Goal: Transaction & Acquisition: Purchase product/service

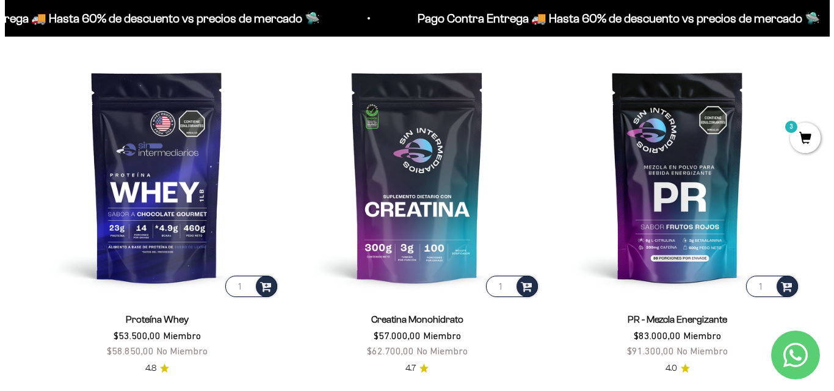
scroll to position [459, 0]
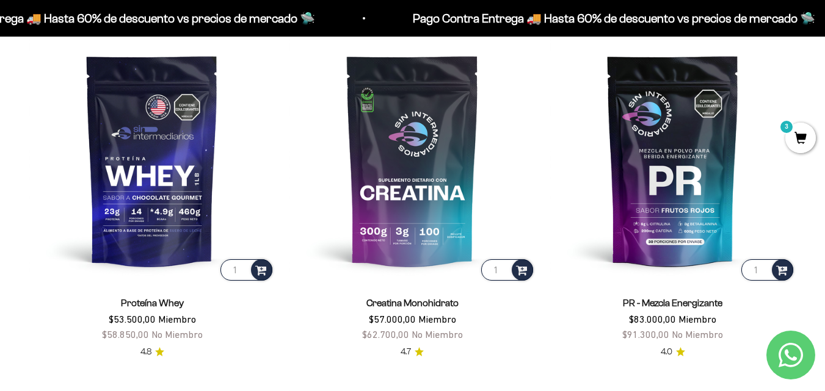
drag, startPoint x: 831, startPoint y: 18, endPoint x: 833, endPoint y: 52, distance: 33.7
click at [792, 139] on span "3" at bounding box center [800, 138] width 31 height 31
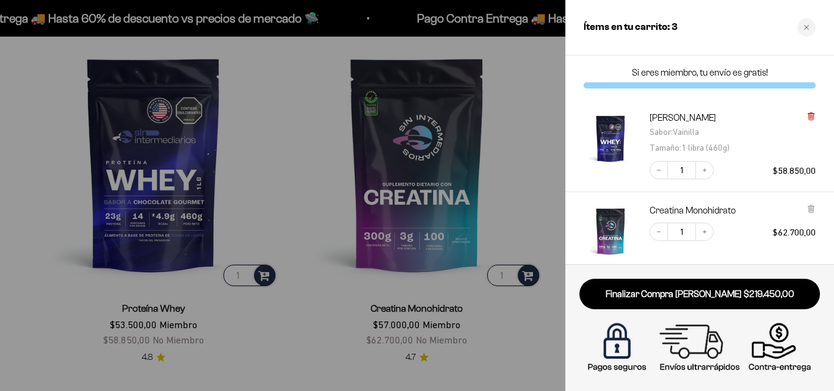
click at [814, 117] on icon at bounding box center [810, 116] width 9 height 9
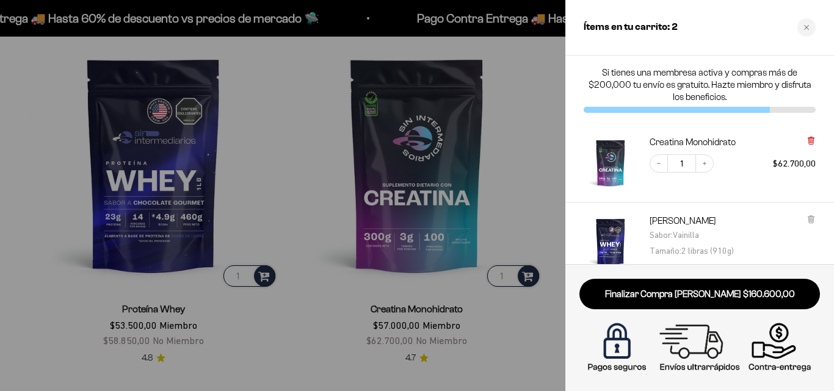
click at [809, 140] on icon at bounding box center [810, 140] width 2 height 6
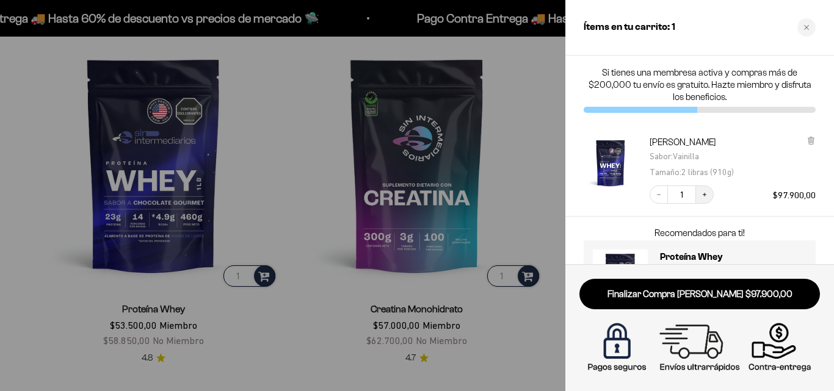
click at [703, 198] on icon "Increase quantity" at bounding box center [704, 194] width 7 height 7
click at [285, 190] on div at bounding box center [417, 195] width 834 height 391
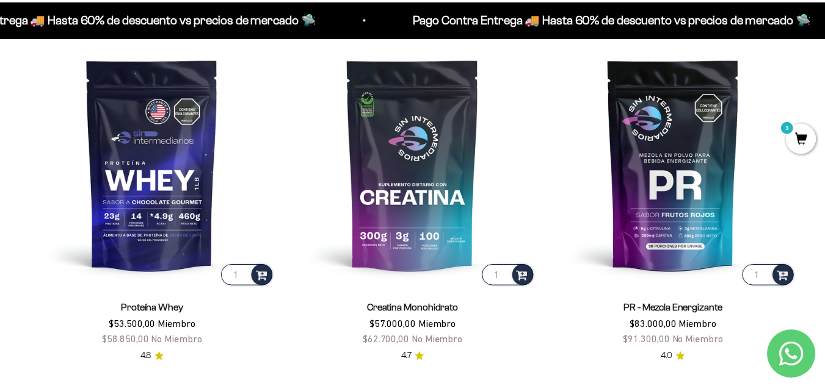
scroll to position [456, 0]
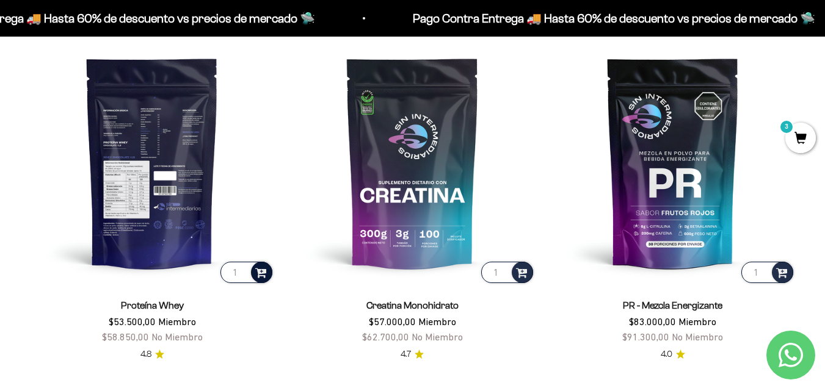
click at [262, 272] on span at bounding box center [261, 272] width 12 height 14
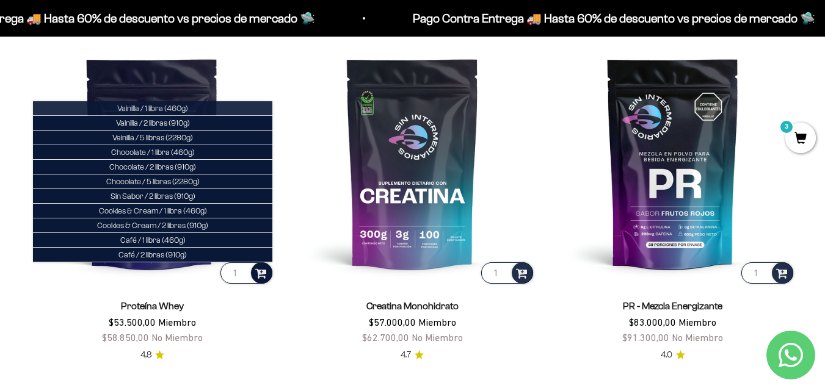
click at [177, 107] on span "Vainilla / 1 libra (460g)" at bounding box center [152, 108] width 71 height 9
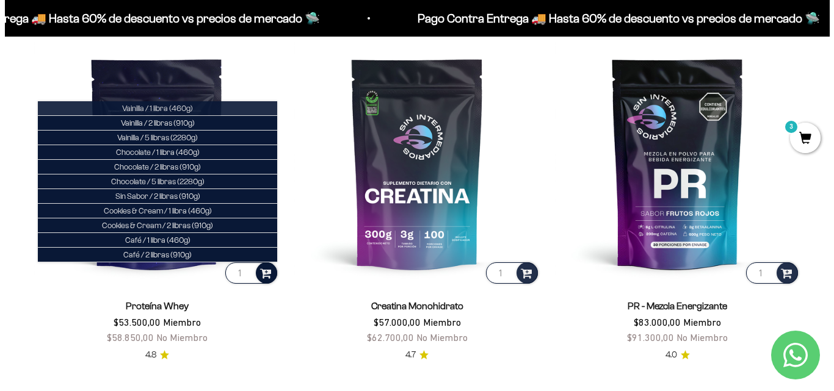
scroll to position [459, 0]
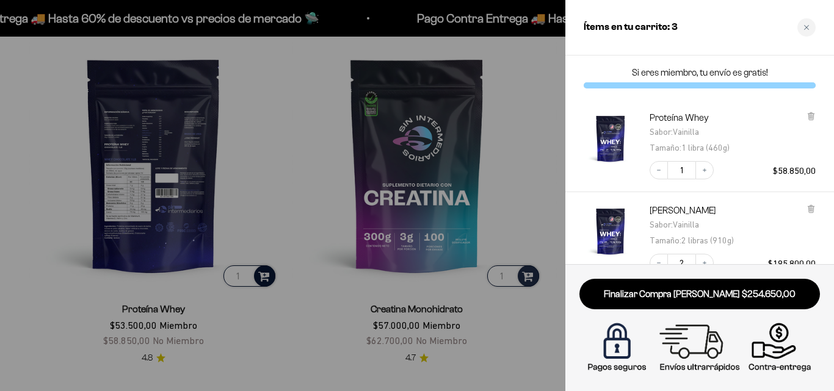
click at [277, 208] on div at bounding box center [417, 195] width 834 height 391
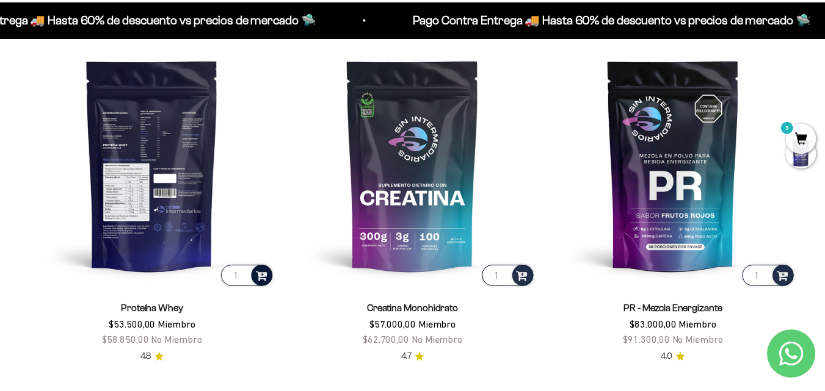
scroll to position [456, 0]
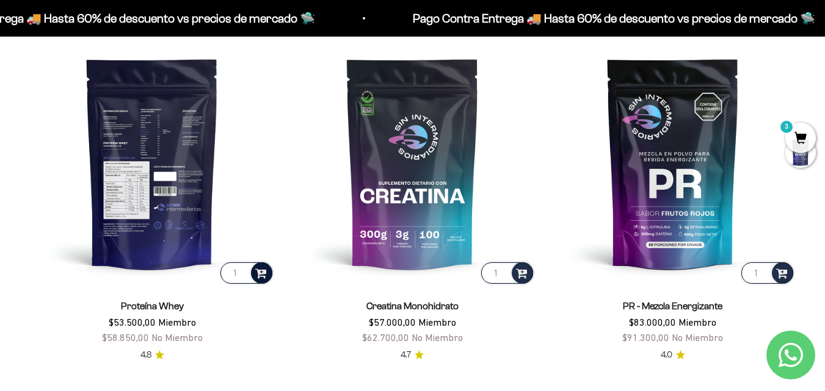
click at [260, 277] on span at bounding box center [261, 273] width 12 height 14
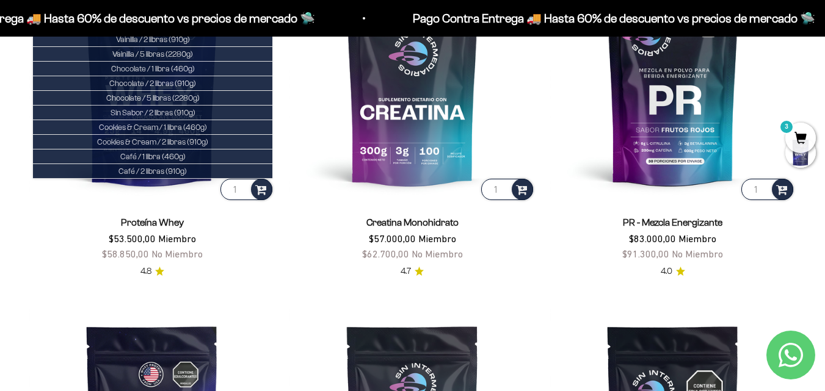
scroll to position [531, 0]
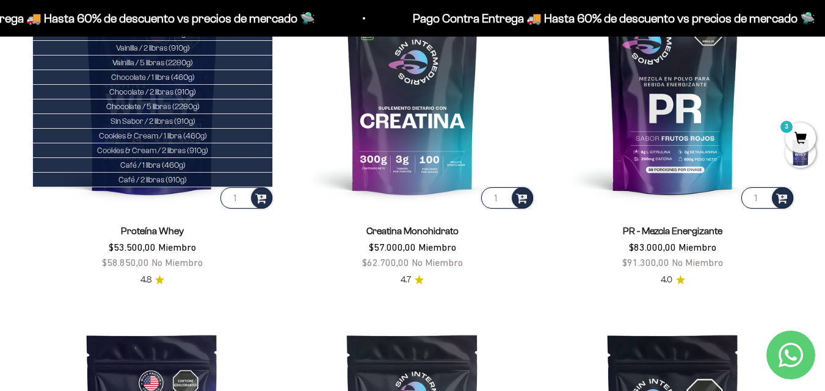
click at [797, 137] on span "3" at bounding box center [800, 138] width 31 height 31
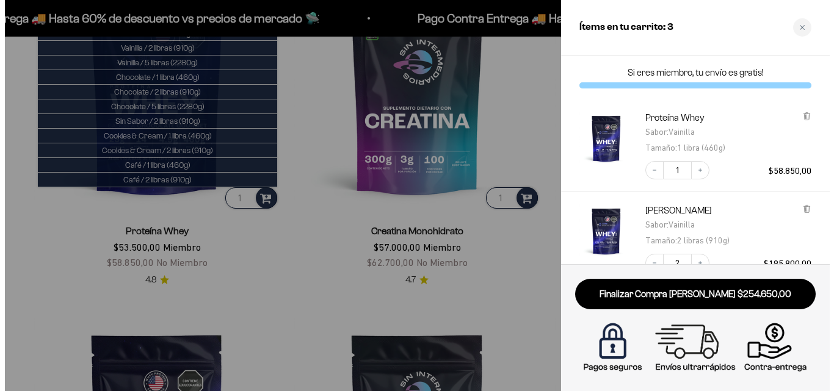
scroll to position [534, 0]
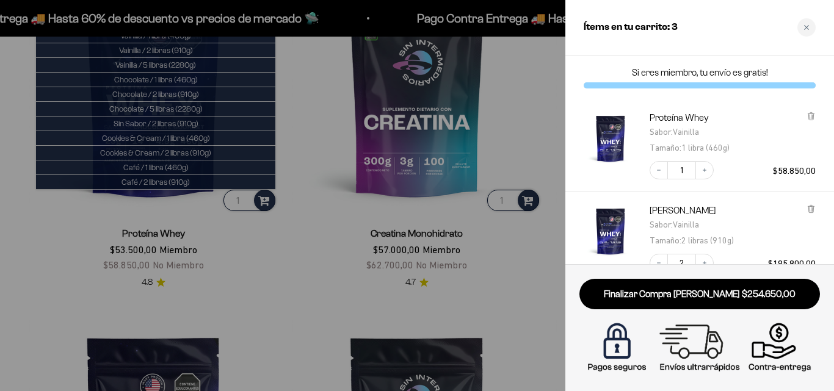
click at [824, 305] on div "Finalizar Compra Segura $254.650,00" at bounding box center [699, 327] width 269 height 127
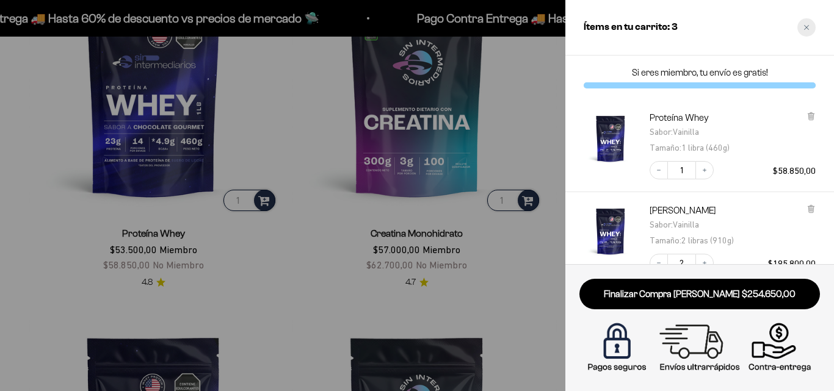
click at [806, 30] on icon "Close cart" at bounding box center [806, 27] width 6 height 6
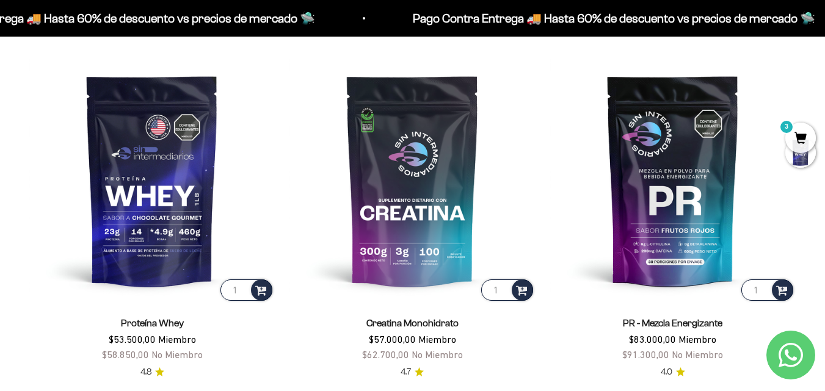
scroll to position [381, 0]
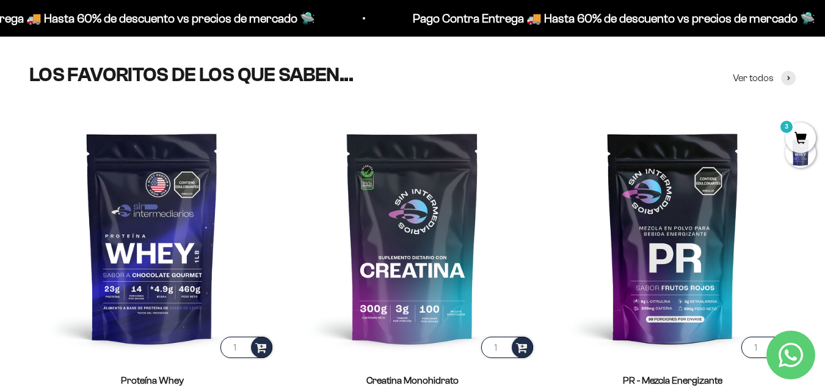
click at [792, 134] on span "3" at bounding box center [800, 138] width 31 height 31
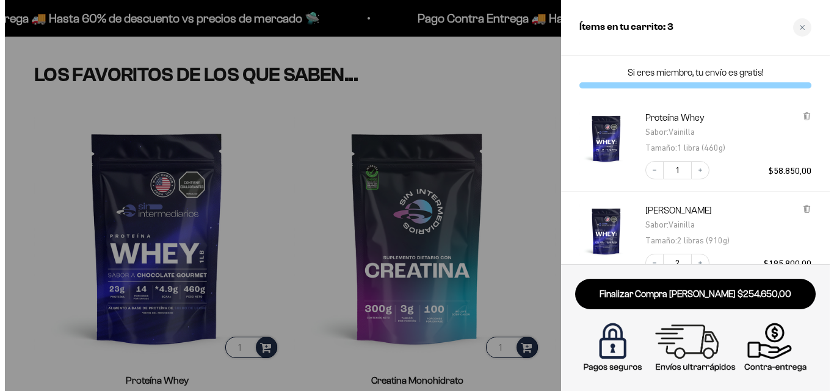
scroll to position [384, 0]
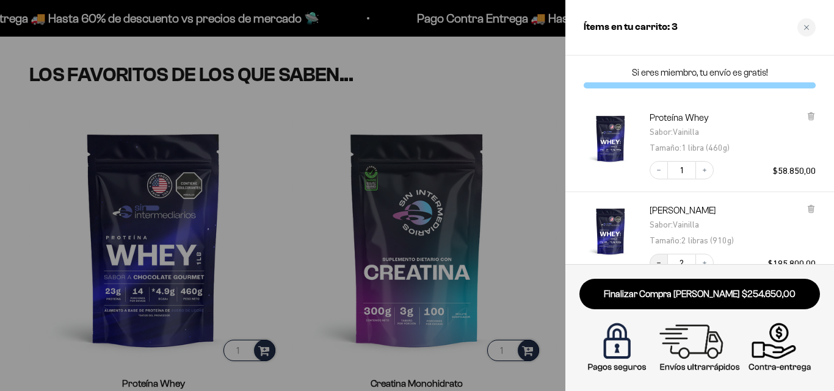
click at [659, 260] on icon "Decrease quantity" at bounding box center [658, 262] width 7 height 7
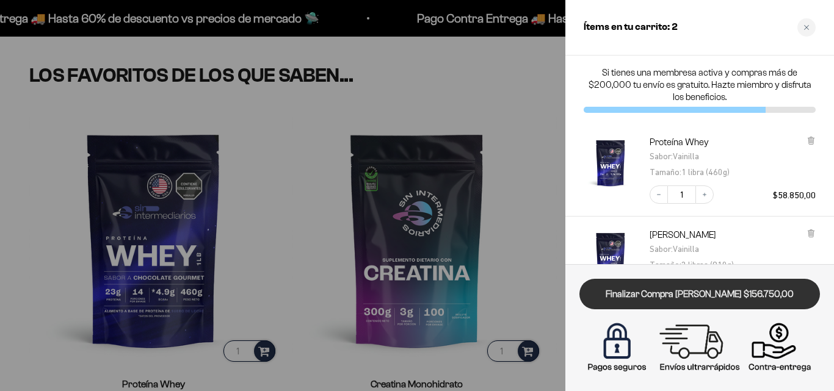
click at [720, 294] on link "Finalizar Compra Segura $156.750,00" at bounding box center [699, 294] width 241 height 31
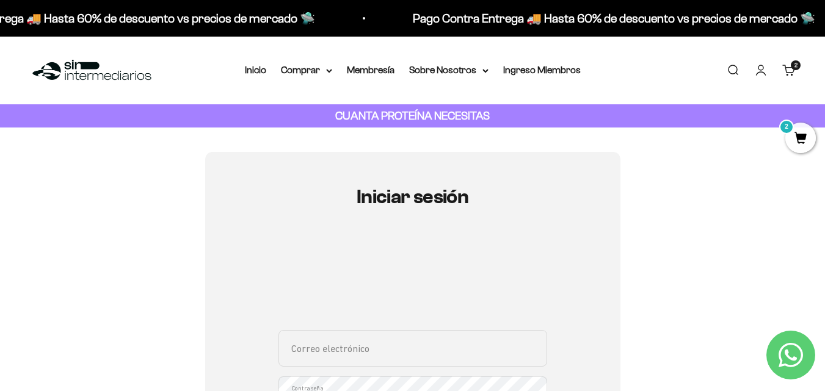
type input "jomahi1108@gmail.com"
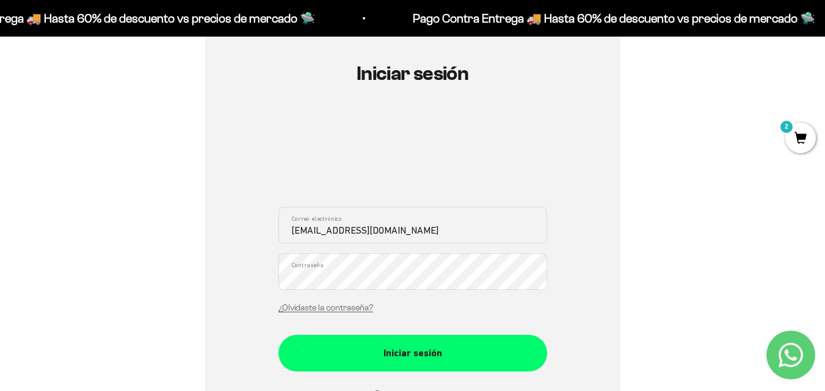
scroll to position [126, 0]
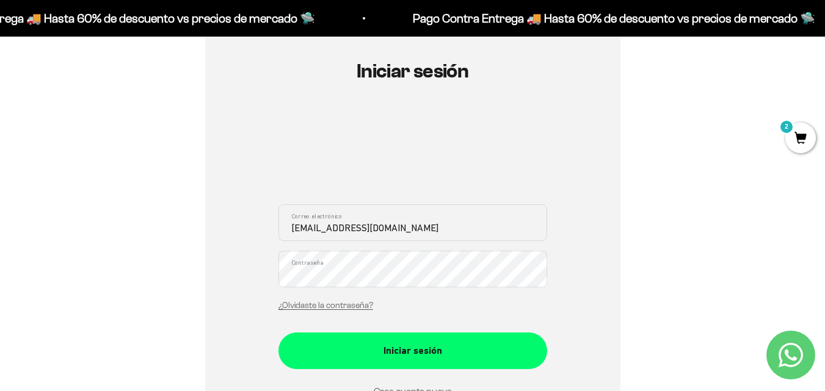
click at [436, 369] on form "jomahi1108@gmail.com Correo electrónico Contraseña ¿Olvidaste la contraseña? In…" at bounding box center [412, 301] width 269 height 195
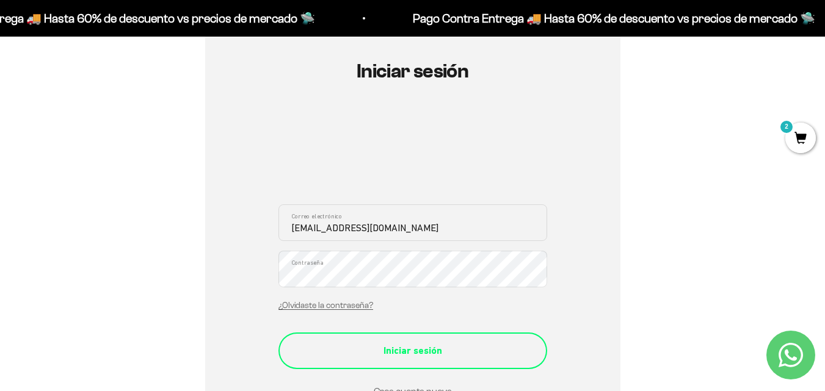
click at [432, 356] on div "Iniciar sesión" at bounding box center [413, 351] width 220 height 16
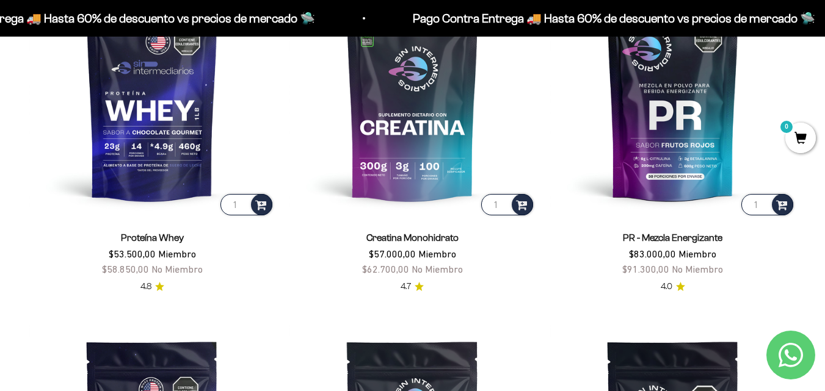
scroll to position [482, 0]
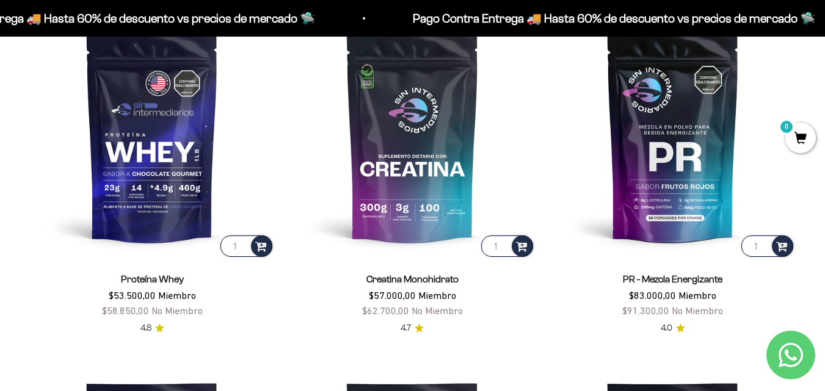
drag, startPoint x: 827, startPoint y: 29, endPoint x: 833, endPoint y: 67, distance: 38.3
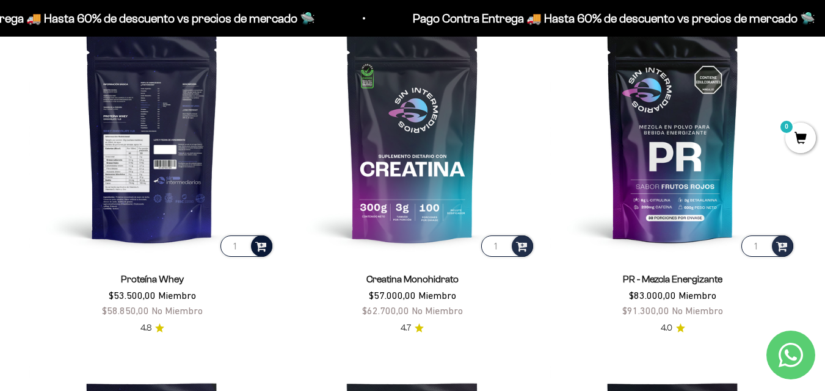
click at [257, 245] on span at bounding box center [261, 246] width 12 height 14
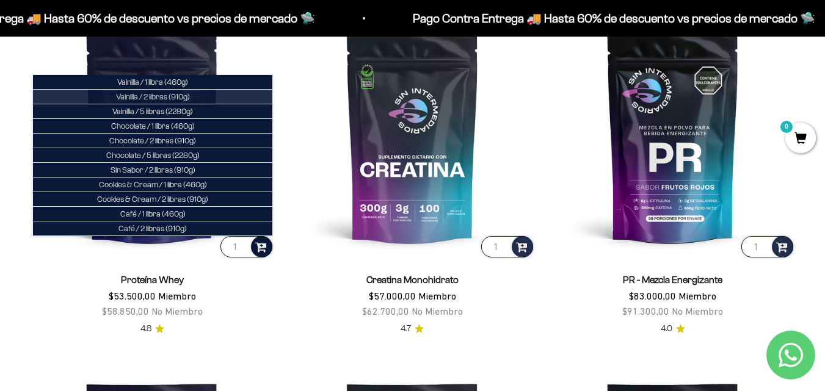
click at [166, 101] on span "Vainilla / 2 libras (910g)" at bounding box center [153, 96] width 74 height 9
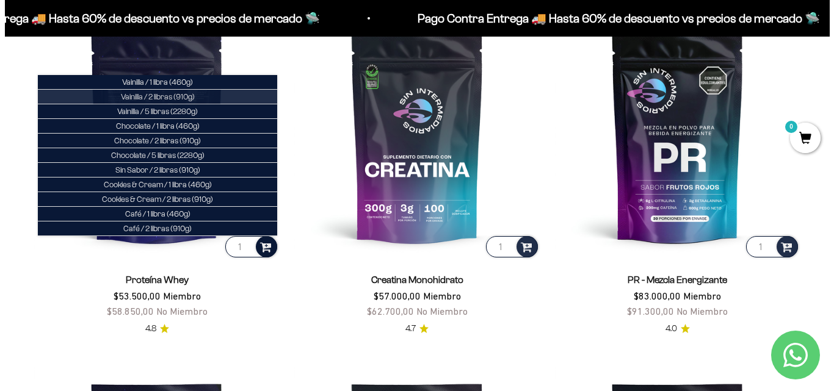
scroll to position [485, 0]
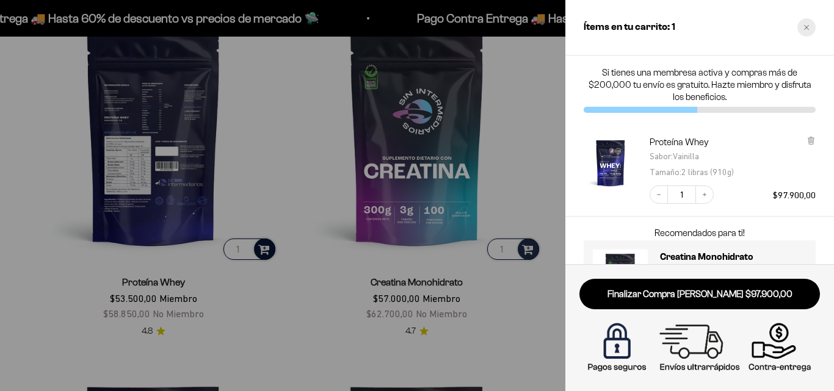
click at [806, 23] on div "Close cart" at bounding box center [806, 27] width 18 height 18
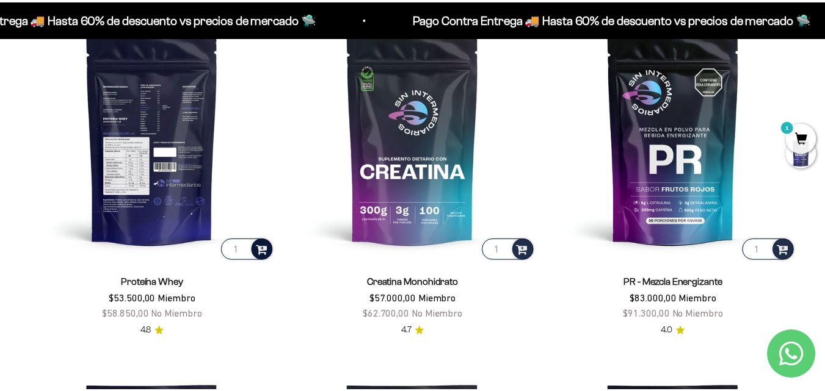
scroll to position [482, 0]
